Goal: Task Accomplishment & Management: Complete application form

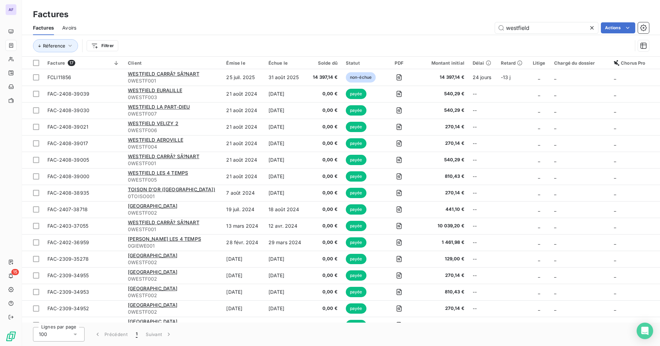
click at [591, 29] on icon at bounding box center [591, 27] width 7 height 7
click at [532, 29] on input "text" at bounding box center [546, 27] width 103 height 11
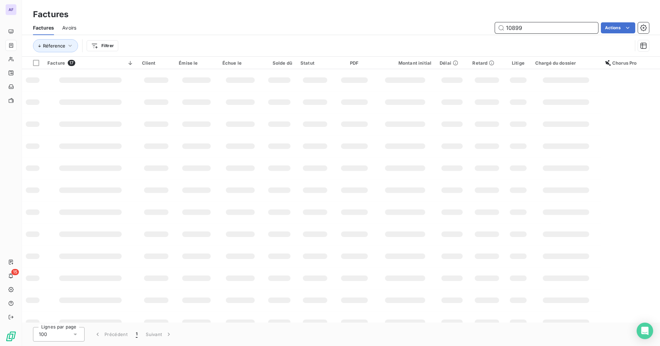
click at [530, 29] on input "10899" at bounding box center [546, 27] width 103 height 11
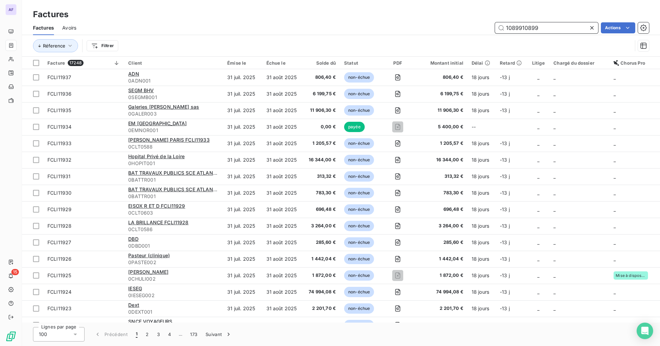
click at [540, 27] on input "1089910899" at bounding box center [546, 27] width 103 height 11
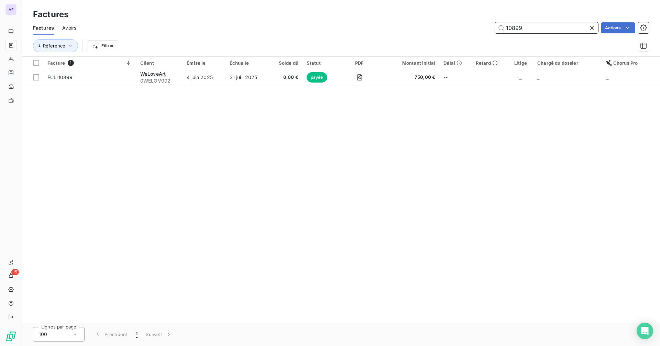
drag, startPoint x: 529, startPoint y: 26, endPoint x: 506, endPoint y: 24, distance: 23.1
click at [506, 24] on input "10899" at bounding box center [546, 27] width 103 height 11
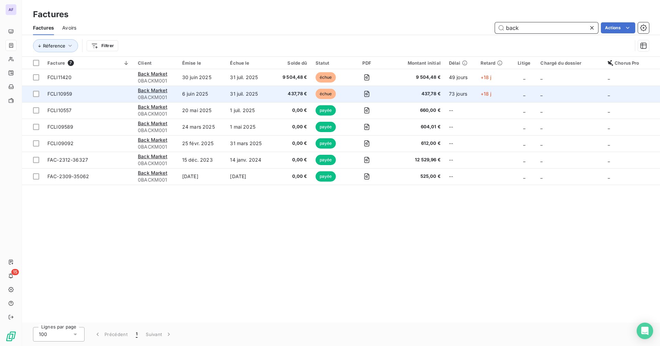
type input "back"
click at [124, 93] on span "FCLI10959" at bounding box center [88, 93] width 82 height 7
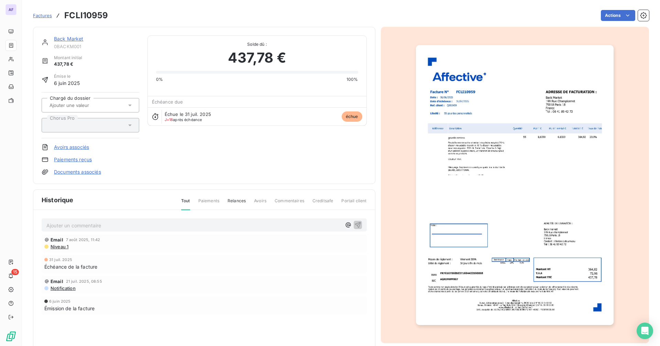
click at [553, 235] on img "button" at bounding box center [515, 185] width 198 height 280
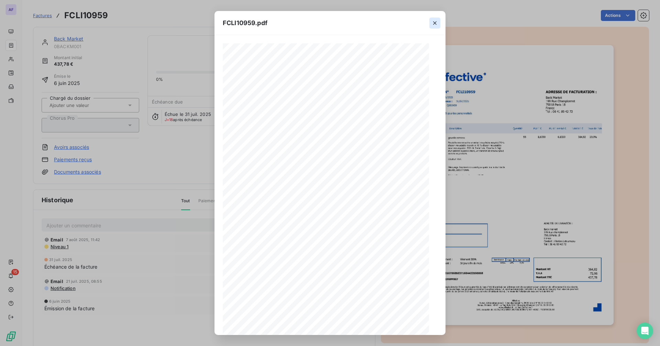
click at [435, 22] on icon "button" at bounding box center [434, 22] width 3 height 3
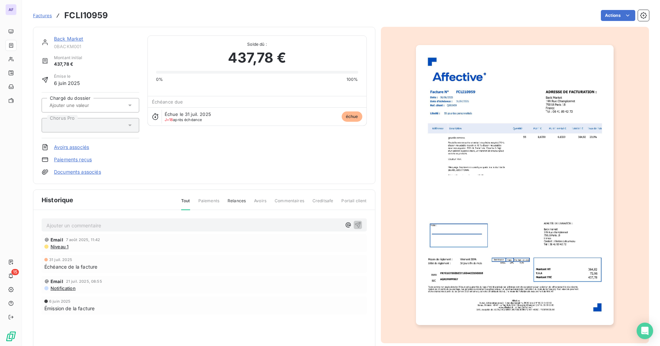
click at [542, 164] on img "button" at bounding box center [515, 185] width 198 height 280
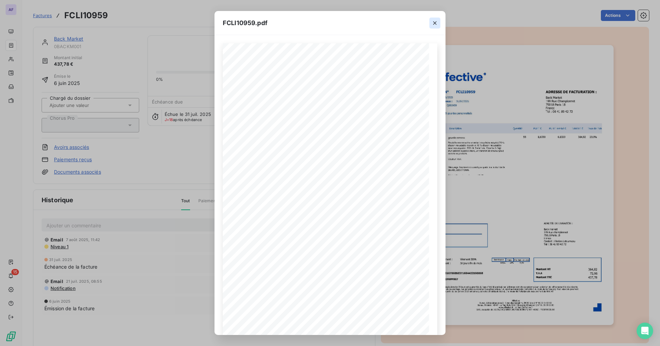
click at [436, 21] on icon "button" at bounding box center [434, 23] width 7 height 7
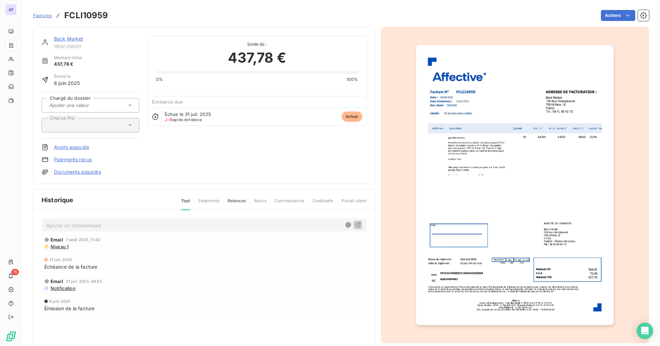
click at [67, 40] on link "Back Market" at bounding box center [69, 39] width 30 height 6
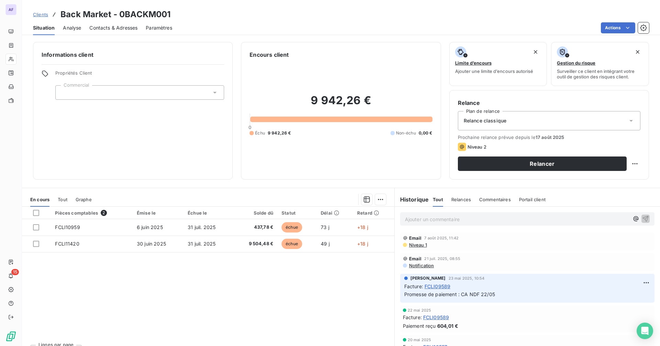
click at [108, 28] on span "Contacts & Adresses" at bounding box center [113, 27] width 48 height 7
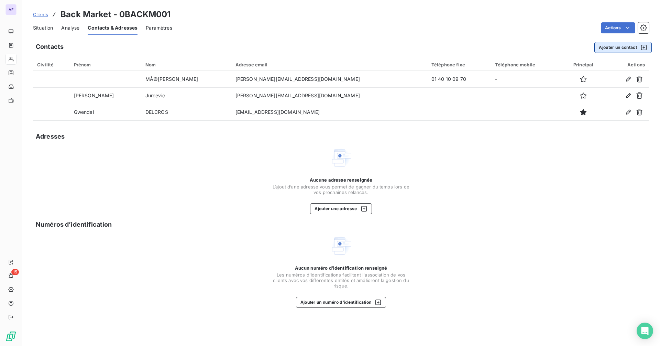
click at [613, 50] on button "Ajouter un contact" at bounding box center [622, 47] width 57 height 11
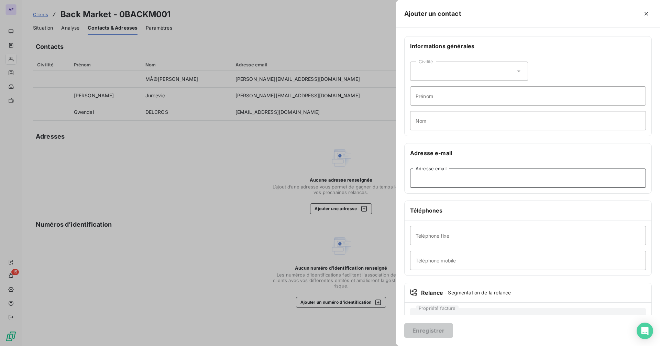
paste input "[PERSON_NAME][EMAIL_ADDRESS][DOMAIN_NAME]"
click at [427, 179] on input "[PERSON_NAME][EMAIL_ADDRESS][DOMAIN_NAME]" at bounding box center [528, 177] width 236 height 19
type input "[PERSON_NAME][EMAIL_ADDRESS][DOMAIN_NAME]"
click at [431, 93] on input "Prénom" at bounding box center [528, 95] width 236 height 19
type input "[PERSON_NAME]"
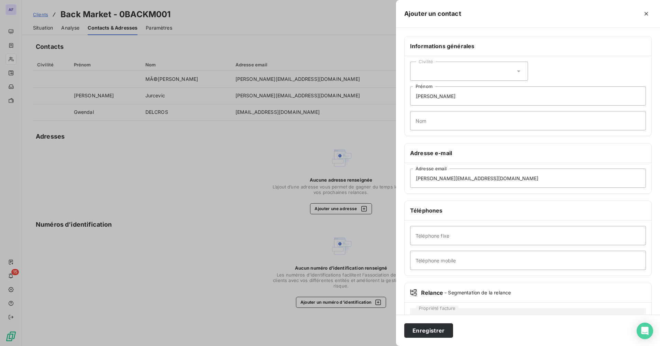
click at [449, 135] on div "Civilité [PERSON_NAME] Nom" at bounding box center [527, 96] width 247 height 80
click at [455, 121] on input "Nom" at bounding box center [528, 120] width 236 height 19
type input "Letourneau"
click at [440, 334] on button "Enregistrer" at bounding box center [428, 330] width 49 height 14
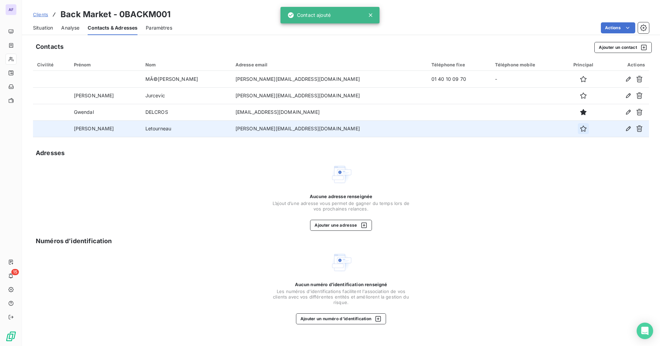
click at [580, 128] on icon "button" at bounding box center [583, 128] width 6 height 6
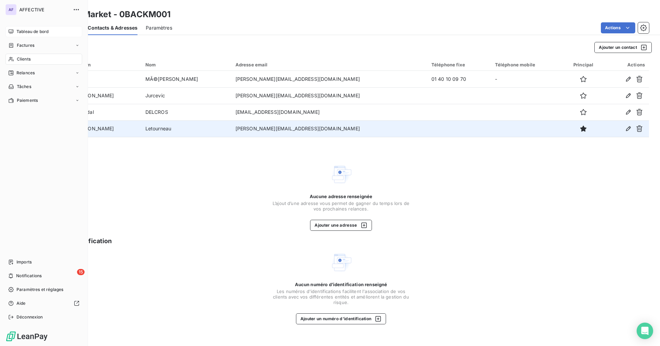
click at [18, 31] on span "Tableau de bord" at bounding box center [32, 32] width 32 height 6
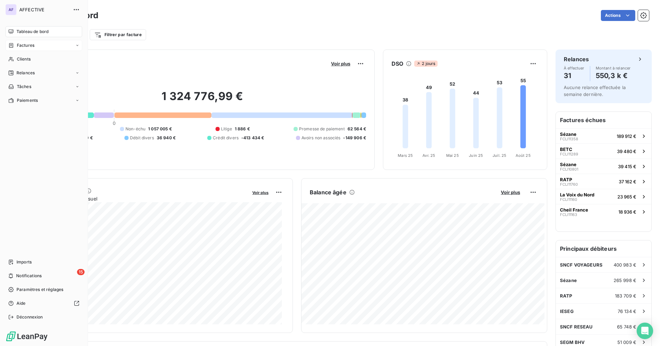
click at [15, 47] on div "Factures" at bounding box center [21, 45] width 26 height 6
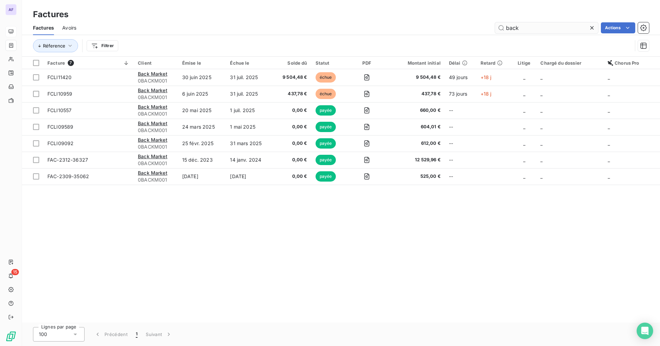
drag, startPoint x: 533, startPoint y: 25, endPoint x: 505, endPoint y: 25, distance: 27.5
click at [505, 25] on input "back" at bounding box center [546, 27] width 103 height 11
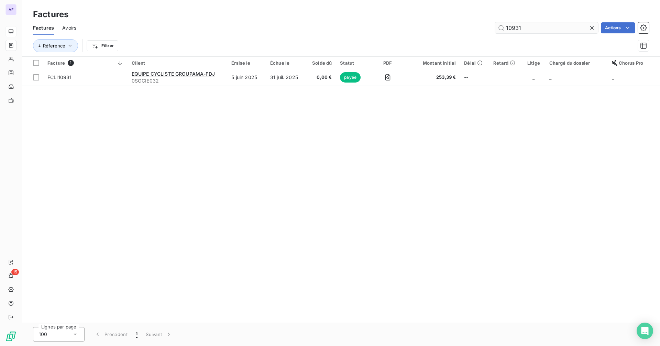
drag, startPoint x: 542, startPoint y: 27, endPoint x: 502, endPoint y: 32, distance: 40.5
click at [502, 32] on input "10931" at bounding box center [546, 27] width 103 height 11
drag, startPoint x: 561, startPoint y: 33, endPoint x: 518, endPoint y: 29, distance: 42.5
click at [518, 29] on div "Factures Avoirs 11374 Actions" at bounding box center [341, 28] width 638 height 14
drag, startPoint x: 532, startPoint y: 25, endPoint x: 491, endPoint y: 25, distance: 40.9
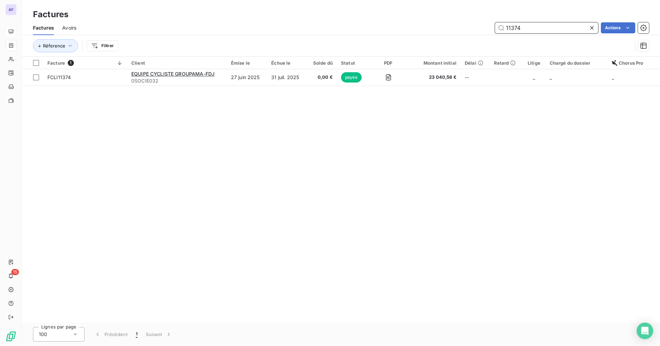
click at [491, 25] on div "11374 Actions" at bounding box center [367, 27] width 564 height 11
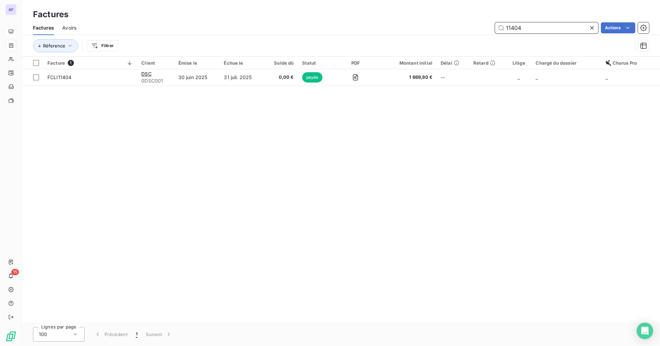
drag, startPoint x: 562, startPoint y: 27, endPoint x: 490, endPoint y: 31, distance: 71.9
click at [490, 31] on div "11404 Actions" at bounding box center [367, 27] width 564 height 11
paste input "0CLT0561"
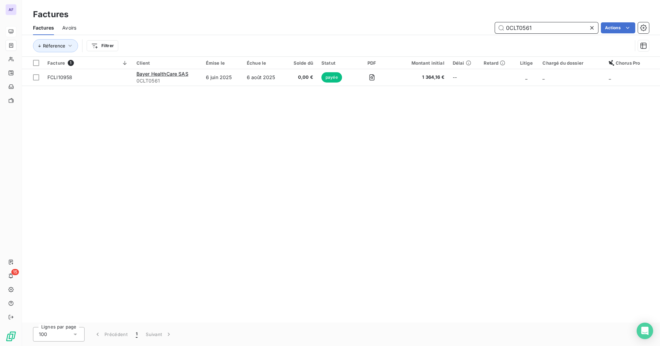
type input "0CLT0561"
